Goal: Check status: Check status

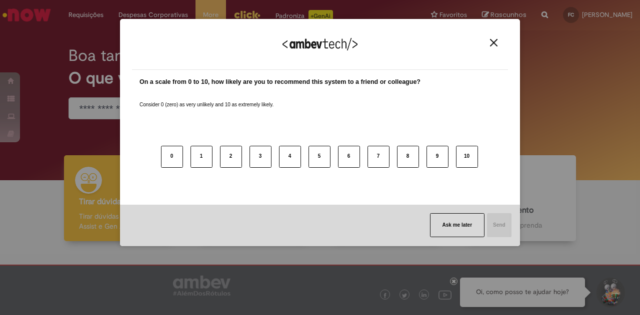
click at [488, 38] on div "We appreciate your feedback!" at bounding box center [320, 50] width 376 height 39
click at [490, 41] on img "Close" at bounding box center [493, 42] width 7 height 7
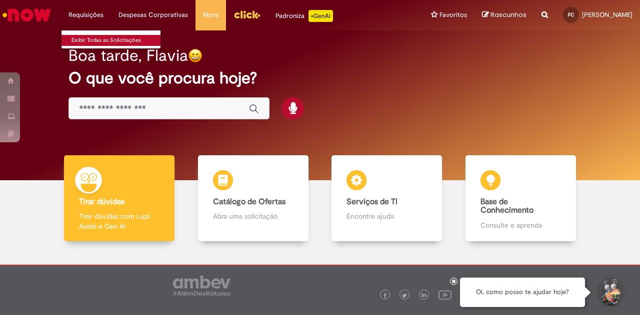
click at [98, 43] on link "Exibir Todas as Solicitações" at bounding box center [116, 40] width 110 height 11
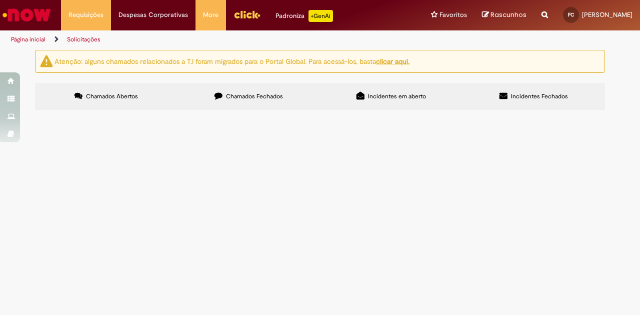
click at [263, 100] on span "Chamados Fechados" at bounding box center [254, 96] width 57 height 8
click at [0, 0] on span "O [PERSON_NAME] atuava como Analista de [PERSON_NAME] e tinha grande identifica…" at bounding box center [0, 0] width 0 height 0
click at [196, 209] on main "Solicitações Atenção: alguns chamados relacionados a T.I foram migrados para o …" at bounding box center [320, 182] width 640 height 266
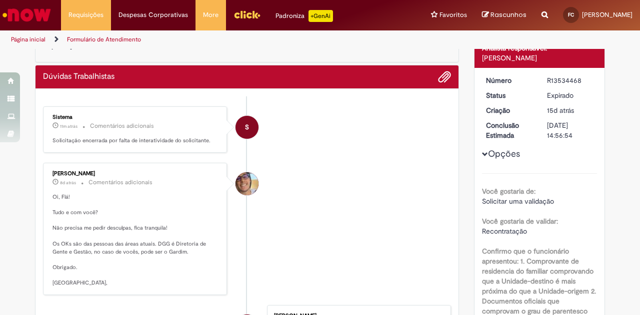
scroll to position [43, 0]
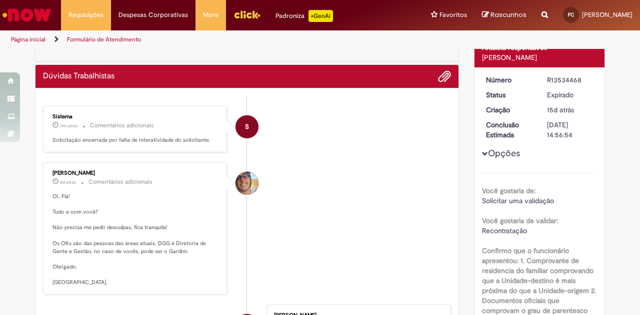
click at [252, 173] on div "Pedro Henrique De Oliveira Alves" at bounding box center [246, 183] width 23 height 23
click at [238, 190] on div "Pedro Henrique De Oliveira Alves" at bounding box center [246, 183] width 23 height 23
